Goal: Obtain resource: Obtain resource

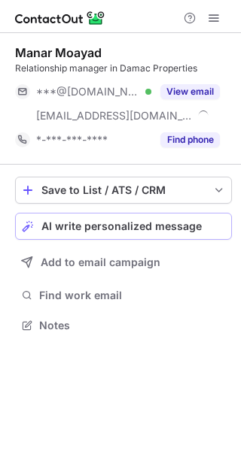
scroll to position [315, 241]
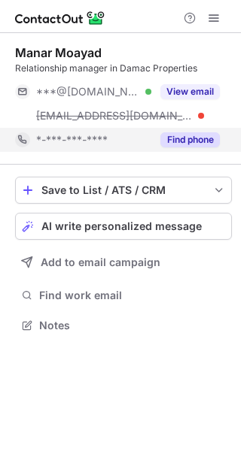
click at [176, 137] on button "Find phone" at bounding box center [189, 139] width 59 height 15
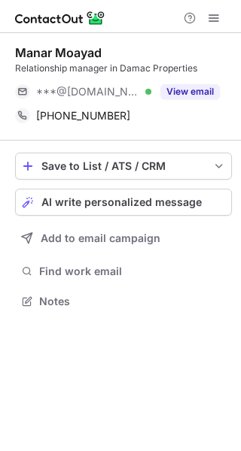
scroll to position [291, 241]
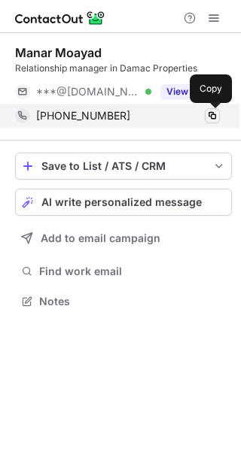
click at [214, 117] on span at bounding box center [212, 116] width 12 height 12
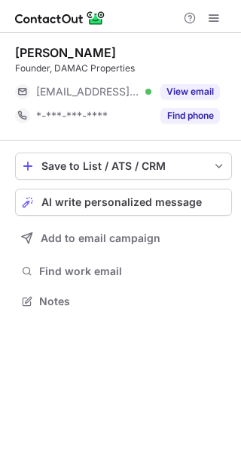
scroll to position [291, 241]
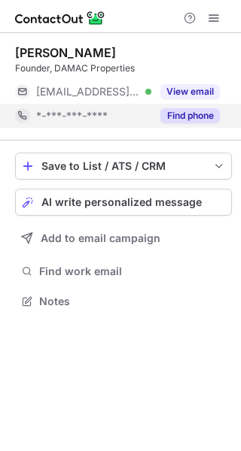
click at [192, 111] on button "Find phone" at bounding box center [189, 115] width 59 height 15
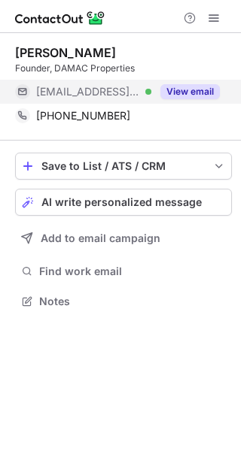
click at [190, 86] on button "View email" at bounding box center [189, 91] width 59 height 15
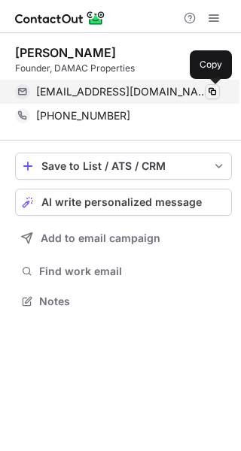
scroll to position [291, 241]
click at [205, 97] on button at bounding box center [212, 91] width 15 height 15
